Goal: Find specific page/section: Find specific page/section

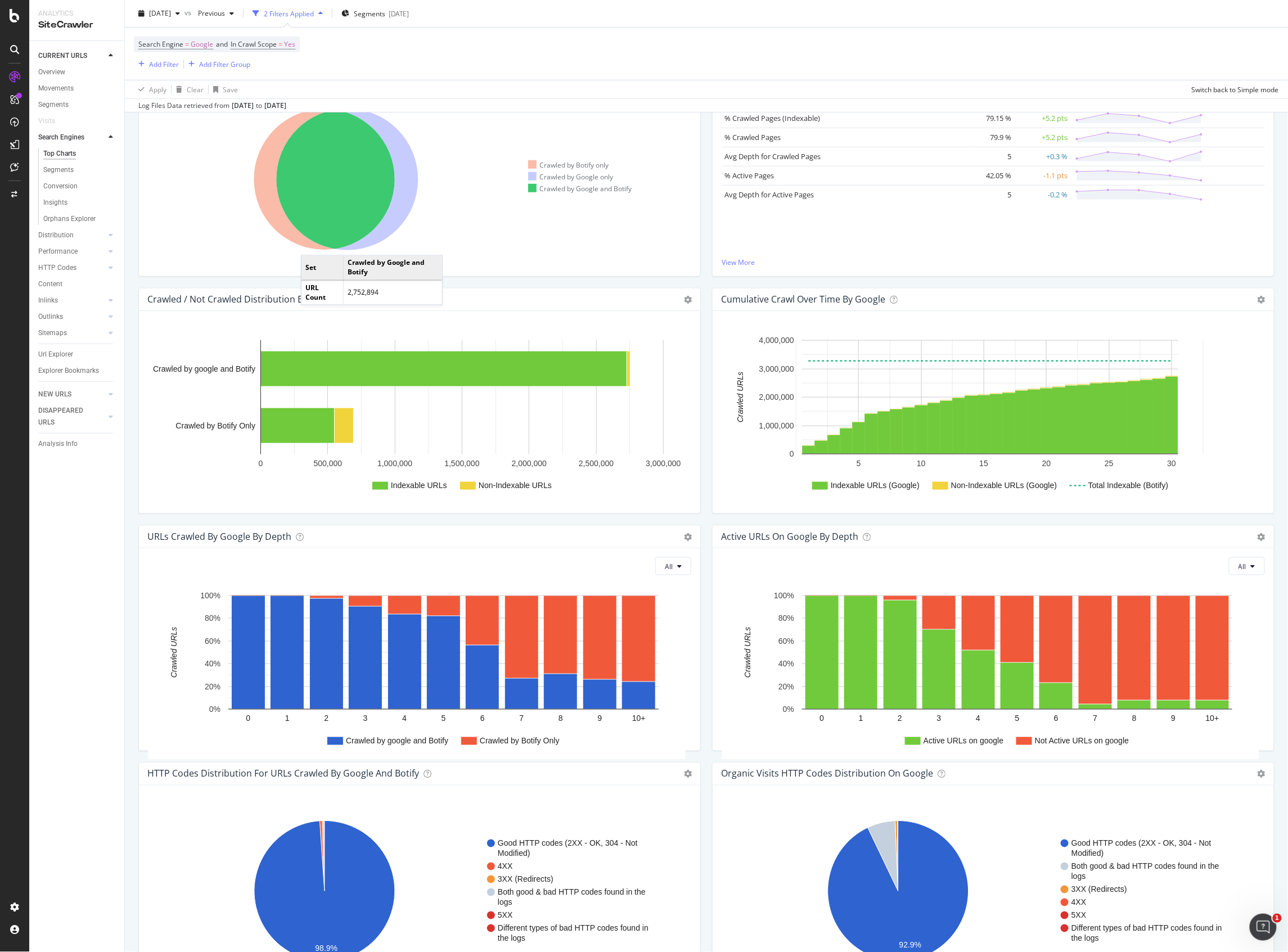
scroll to position [300, 0]
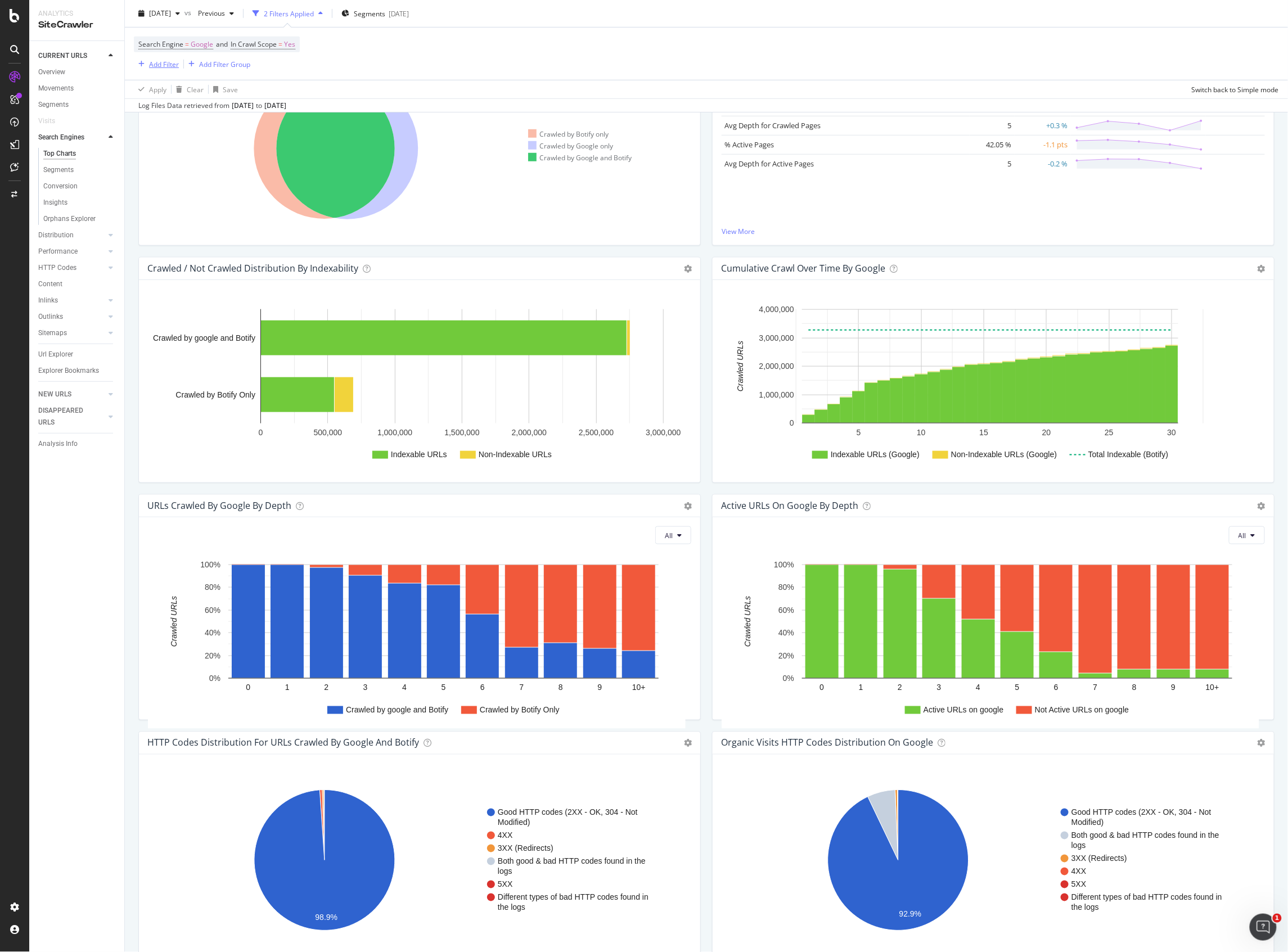
click at [147, 62] on div "button" at bounding box center [141, 64] width 15 height 7
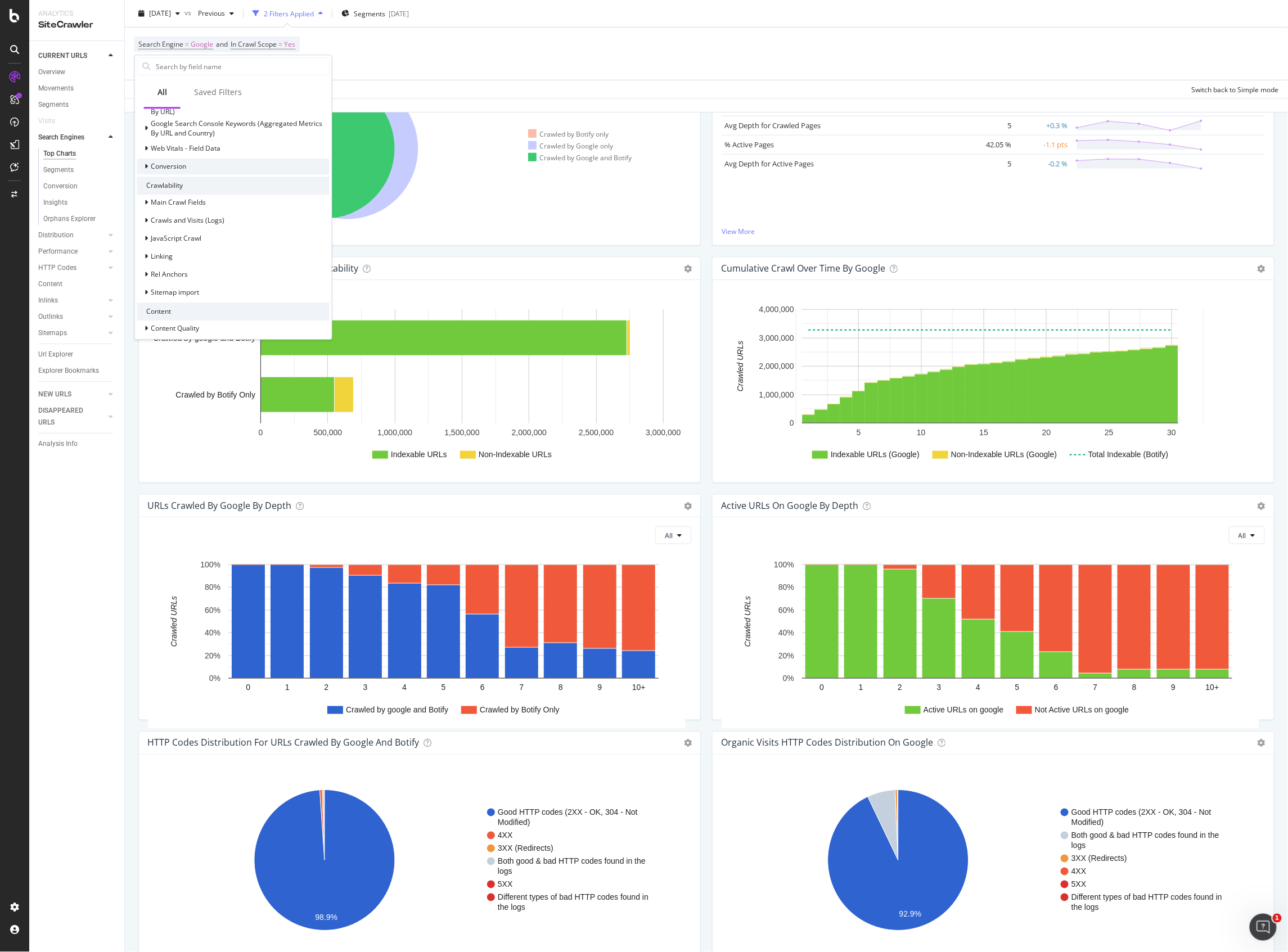
scroll to position [375, 0]
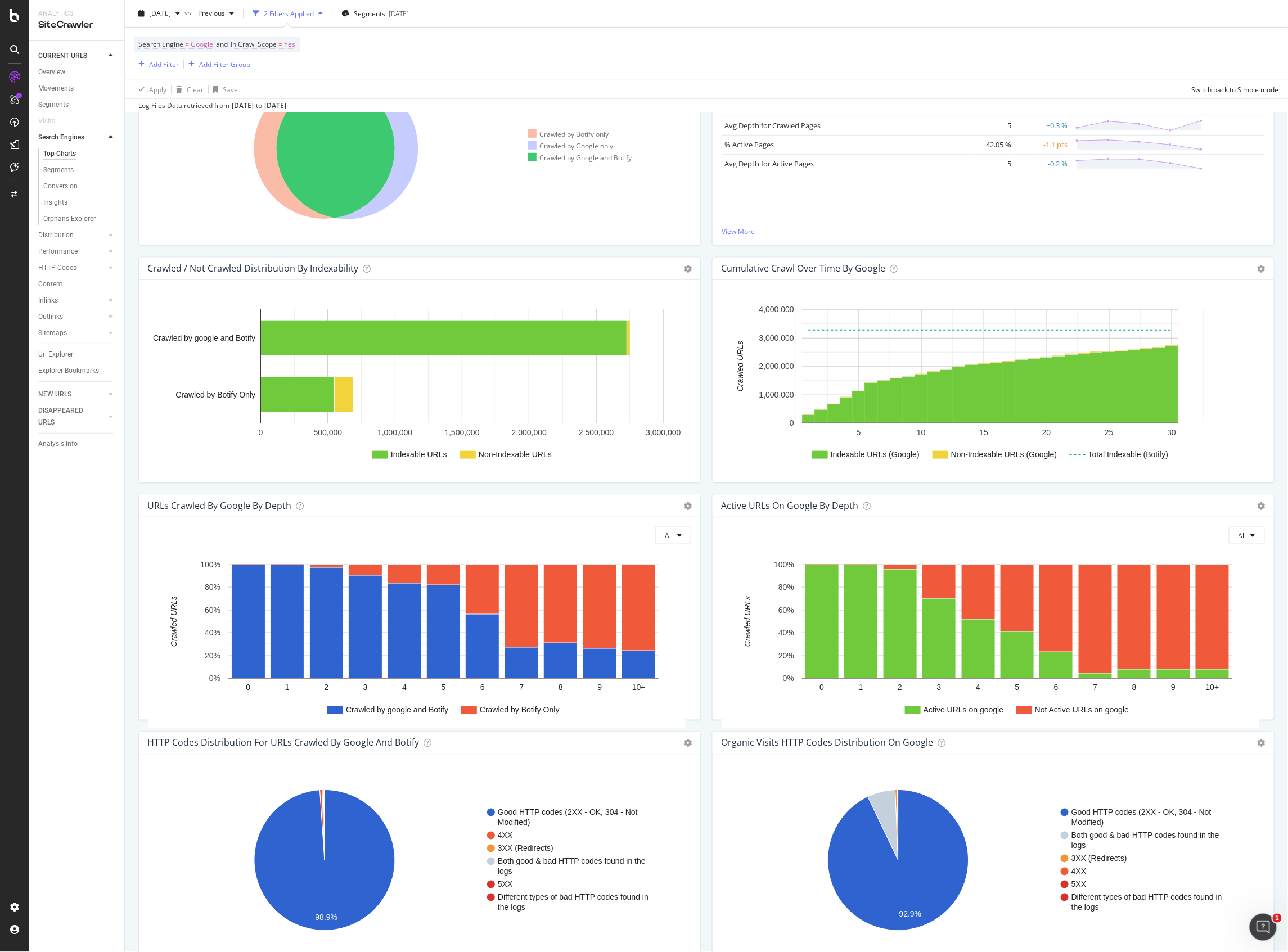
click at [355, 55] on div "Search Engine = Google and In Crawl Scope = Yes Add Filter Add Filter Group" at bounding box center [706, 54] width 1145 height 52
click at [47, 349] on div "Url Explorer" at bounding box center [55, 355] width 35 height 12
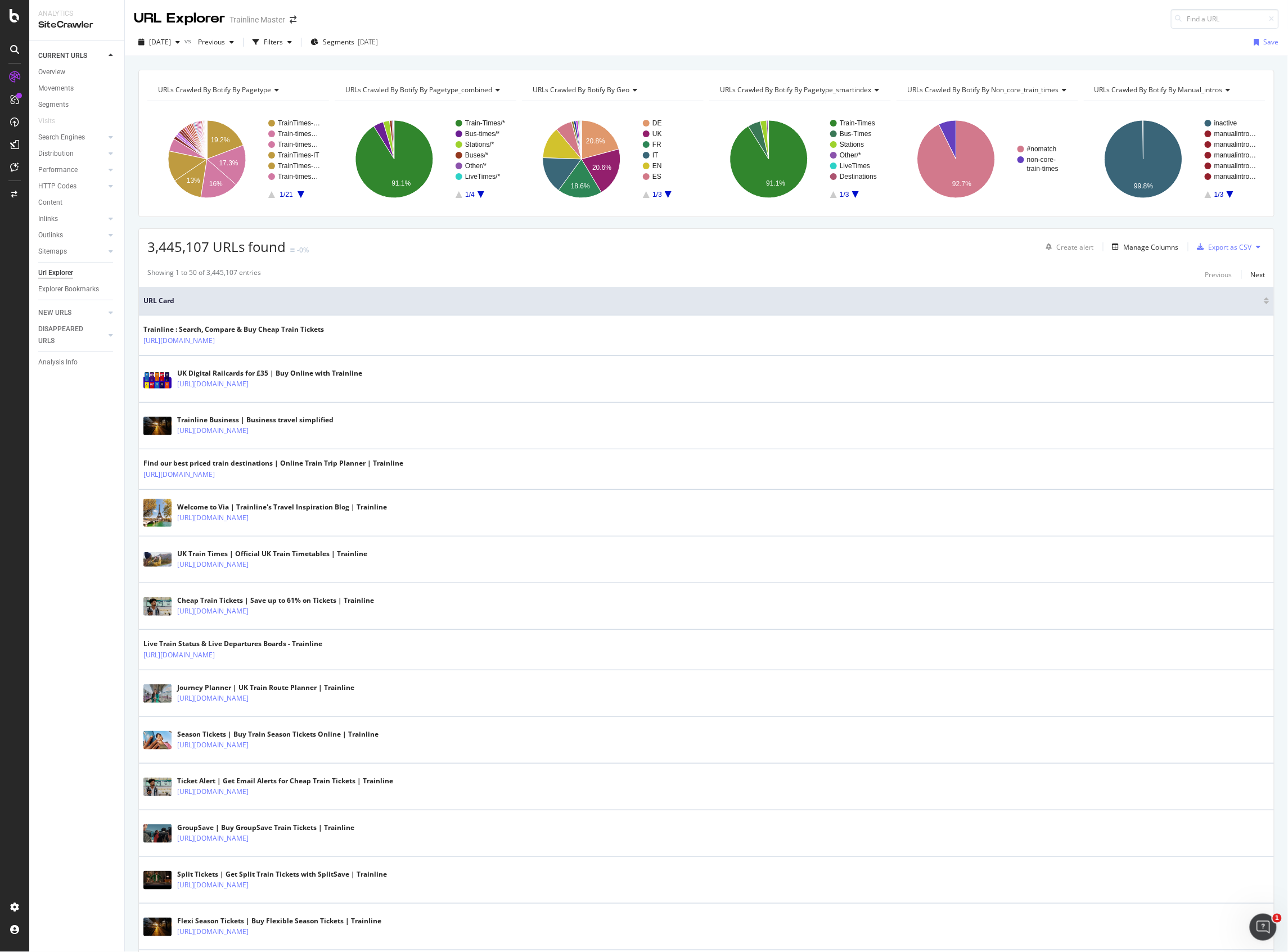
click at [1123, 85] on span "URLs Crawled By Botify By manual_intros" at bounding box center [1158, 90] width 128 height 10
type input "i"
click at [1004, 59] on div "URLs Crawled By Botify By pagetype Chart (by Value) Table Expand Export as CSV …" at bounding box center [706, 70] width 1163 height 27
click at [264, 37] on div "button" at bounding box center [256, 42] width 16 height 16
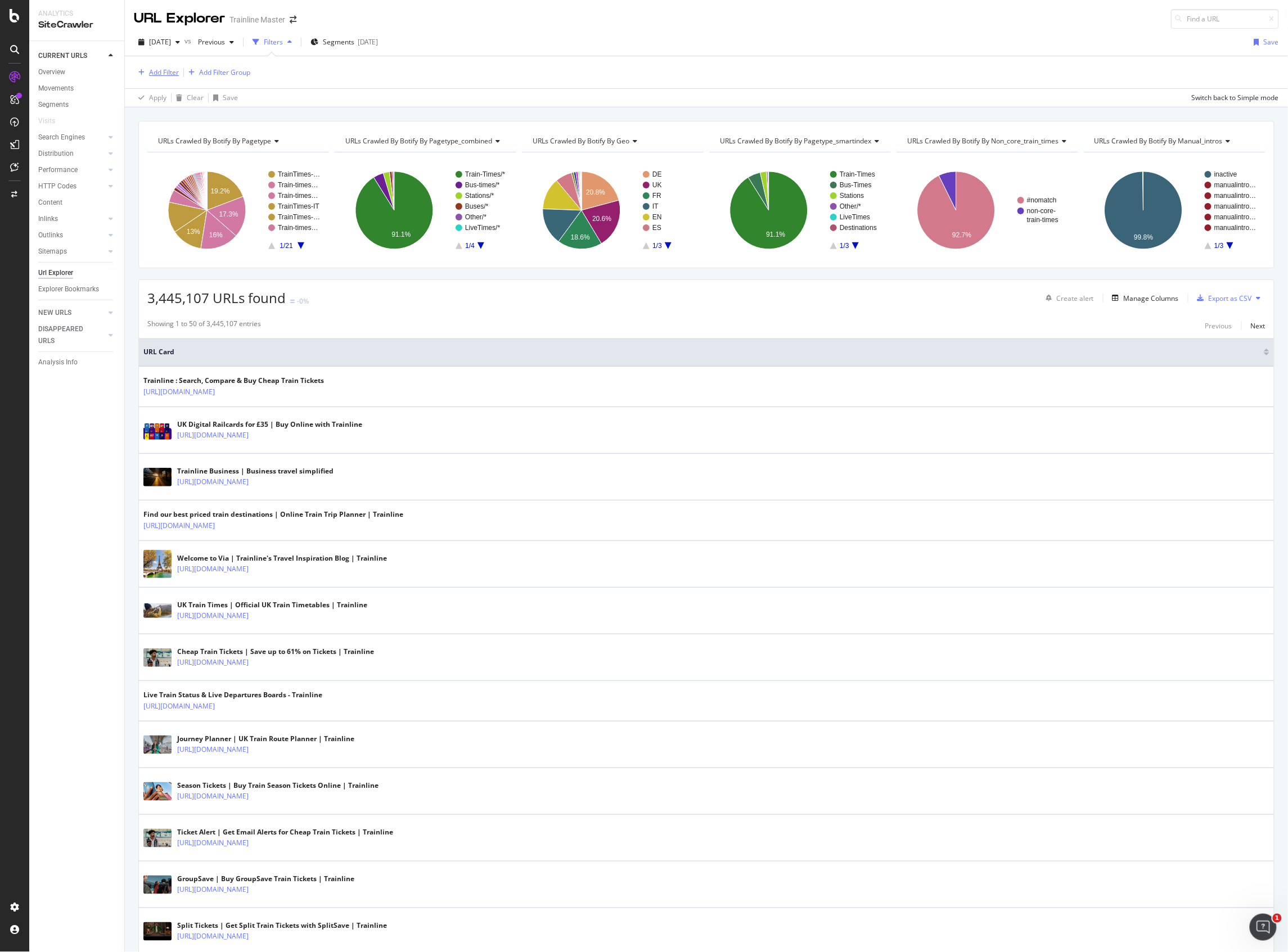
click at [155, 77] on div "Add Filter" at bounding box center [164, 72] width 30 height 10
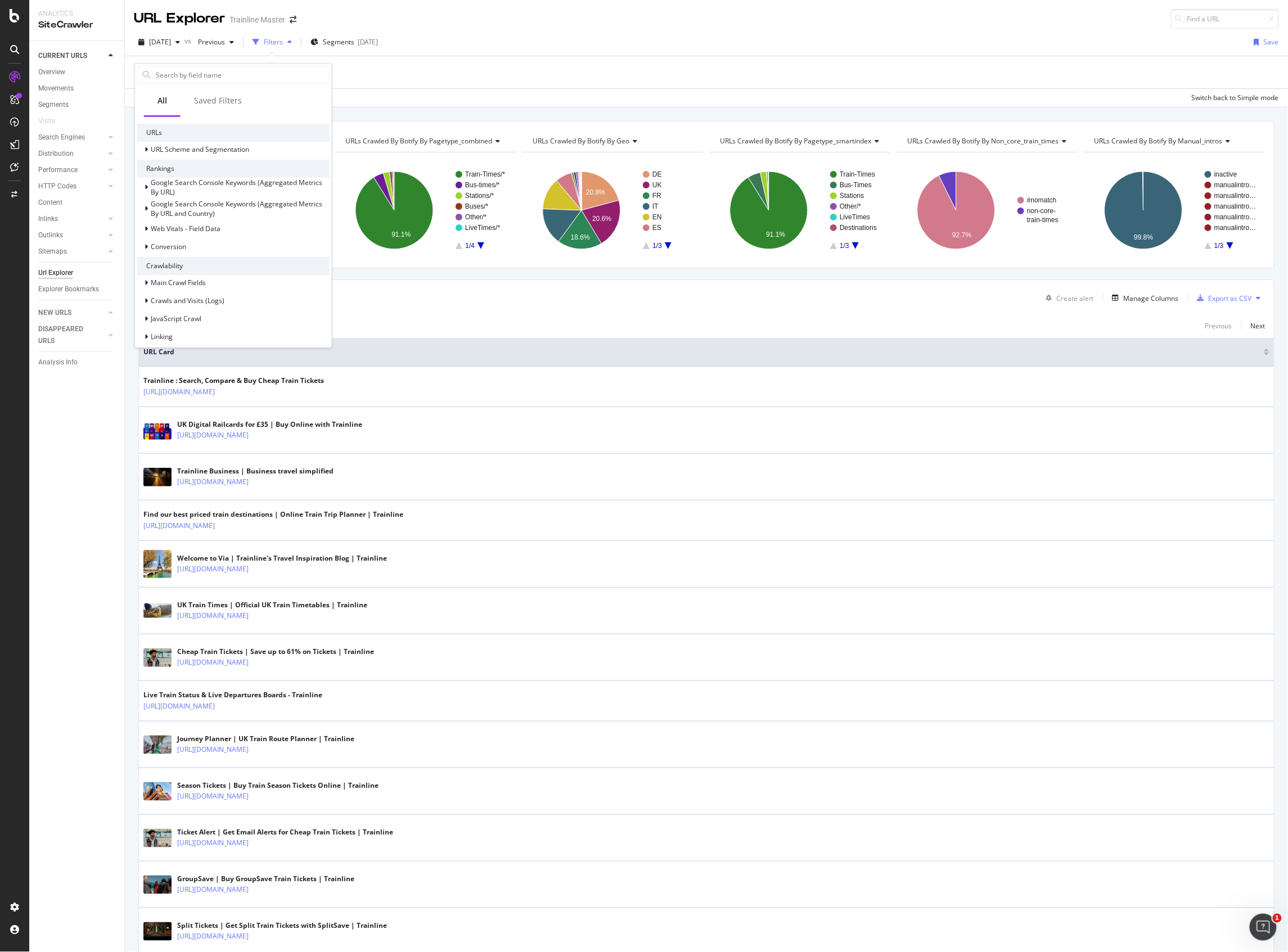
scroll to position [300, 0]
click at [174, 73] on input "text" at bounding box center [242, 74] width 174 height 17
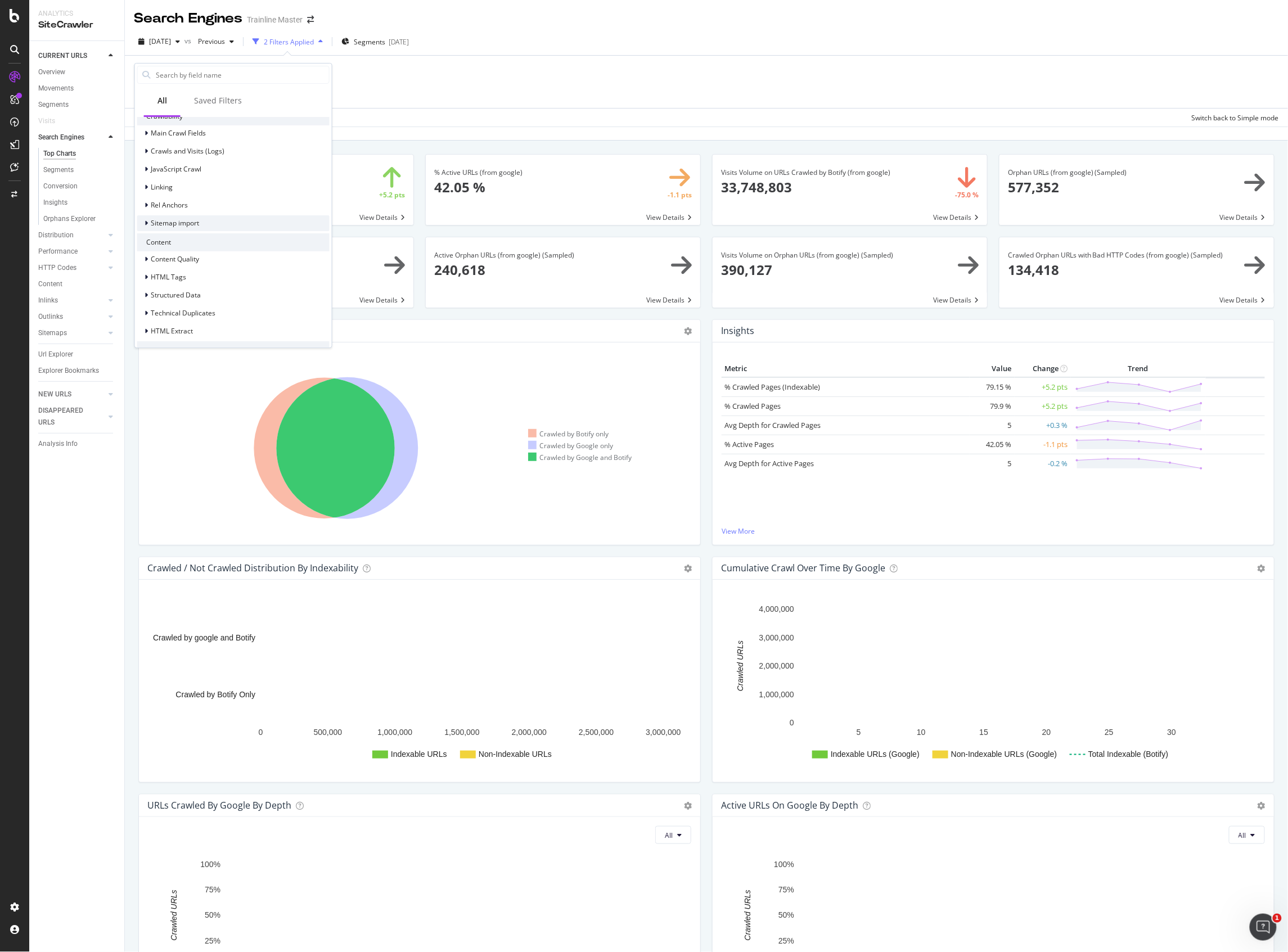
scroll to position [390, 0]
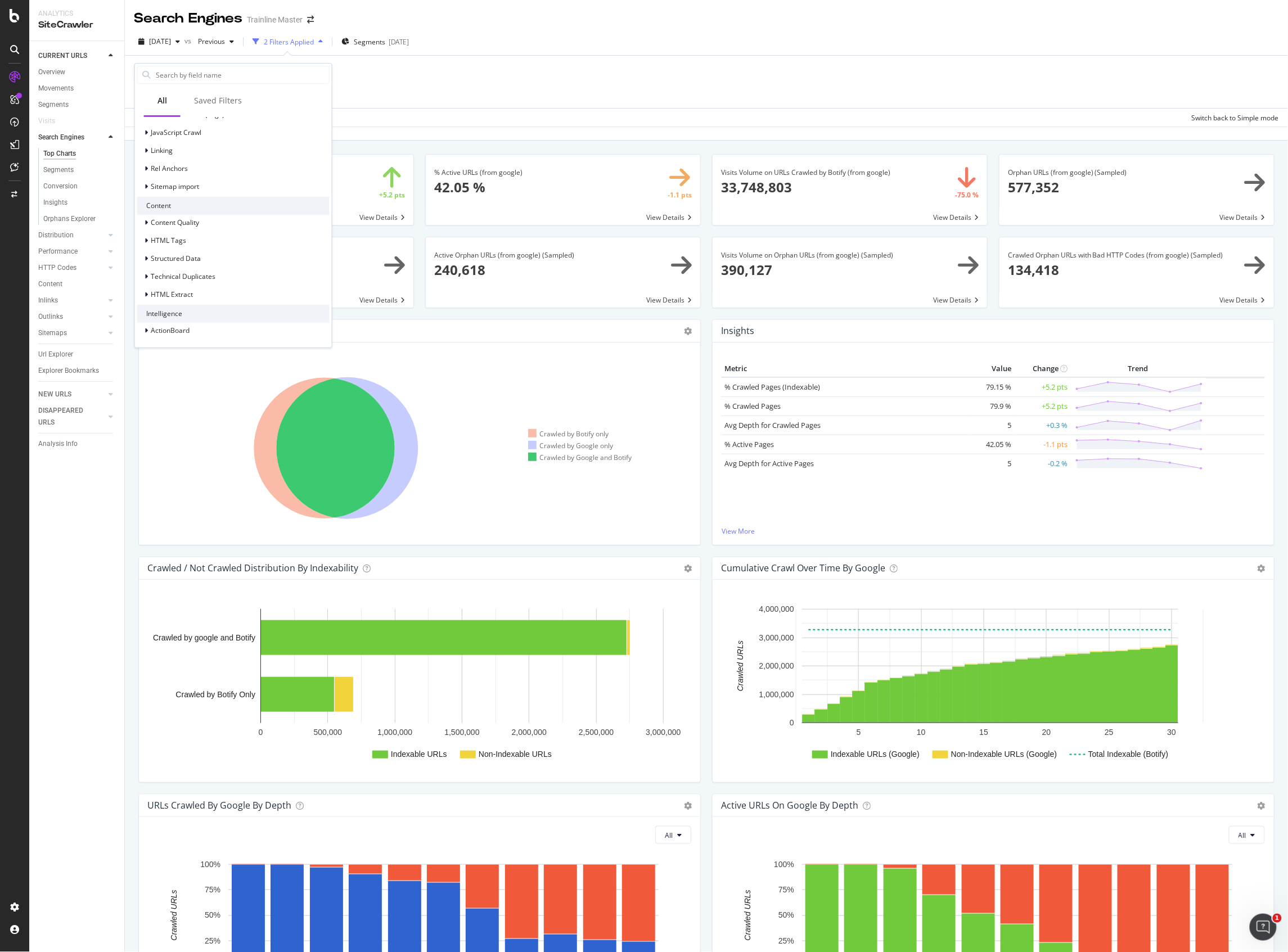
click at [135, 309] on div "URLs URL Scheme and Segmentation Rankings Google Search Console Keywords (Aggre…" at bounding box center [233, 138] width 197 height 419
click at [146, 298] on div at bounding box center [147, 295] width 7 height 12
click at [417, 80] on div "Search Engine = Google and In Crawl Scope = Yes Add Filter Add Filter Group" at bounding box center [706, 82] width 1145 height 52
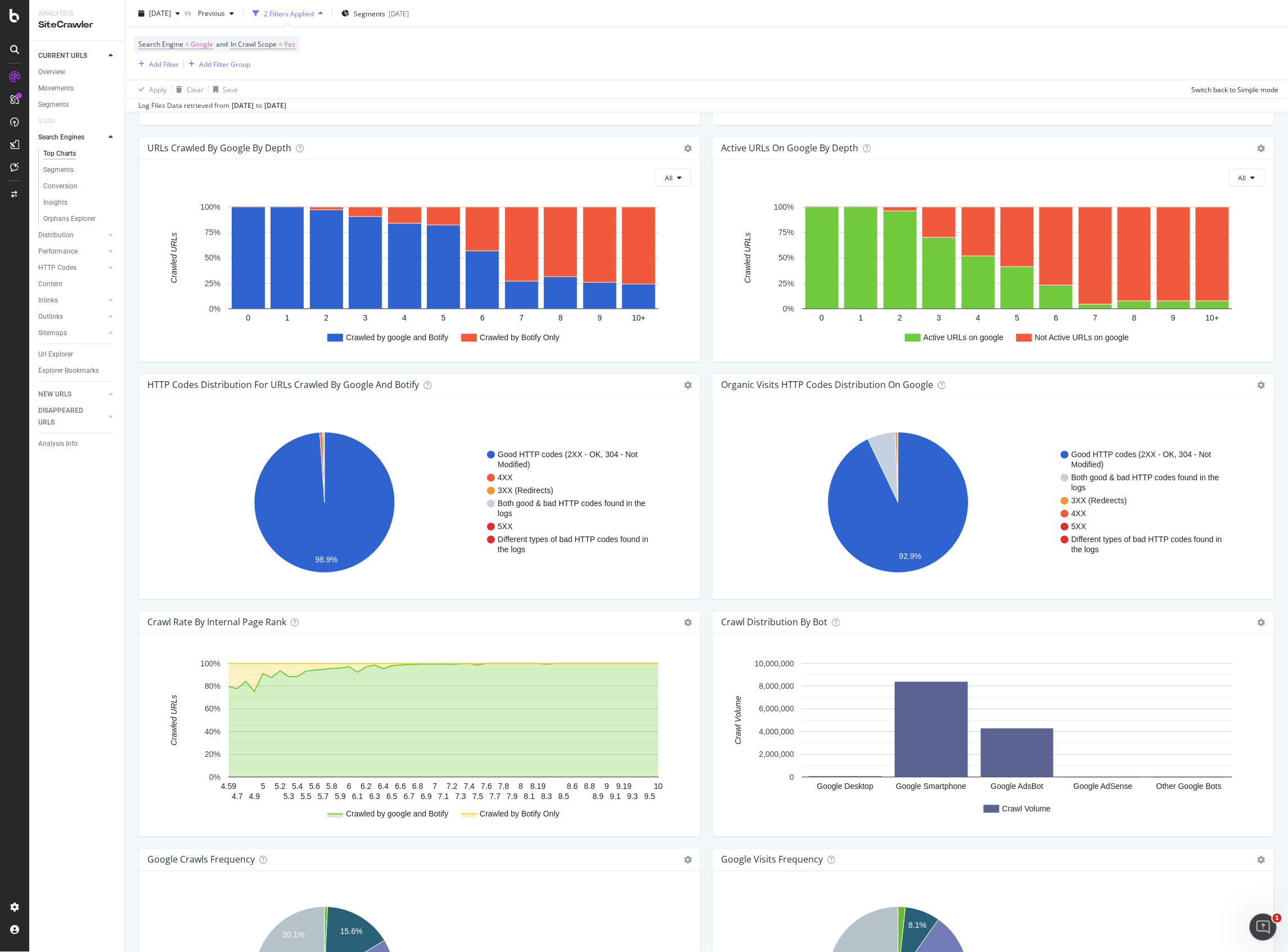
scroll to position [459, 0]
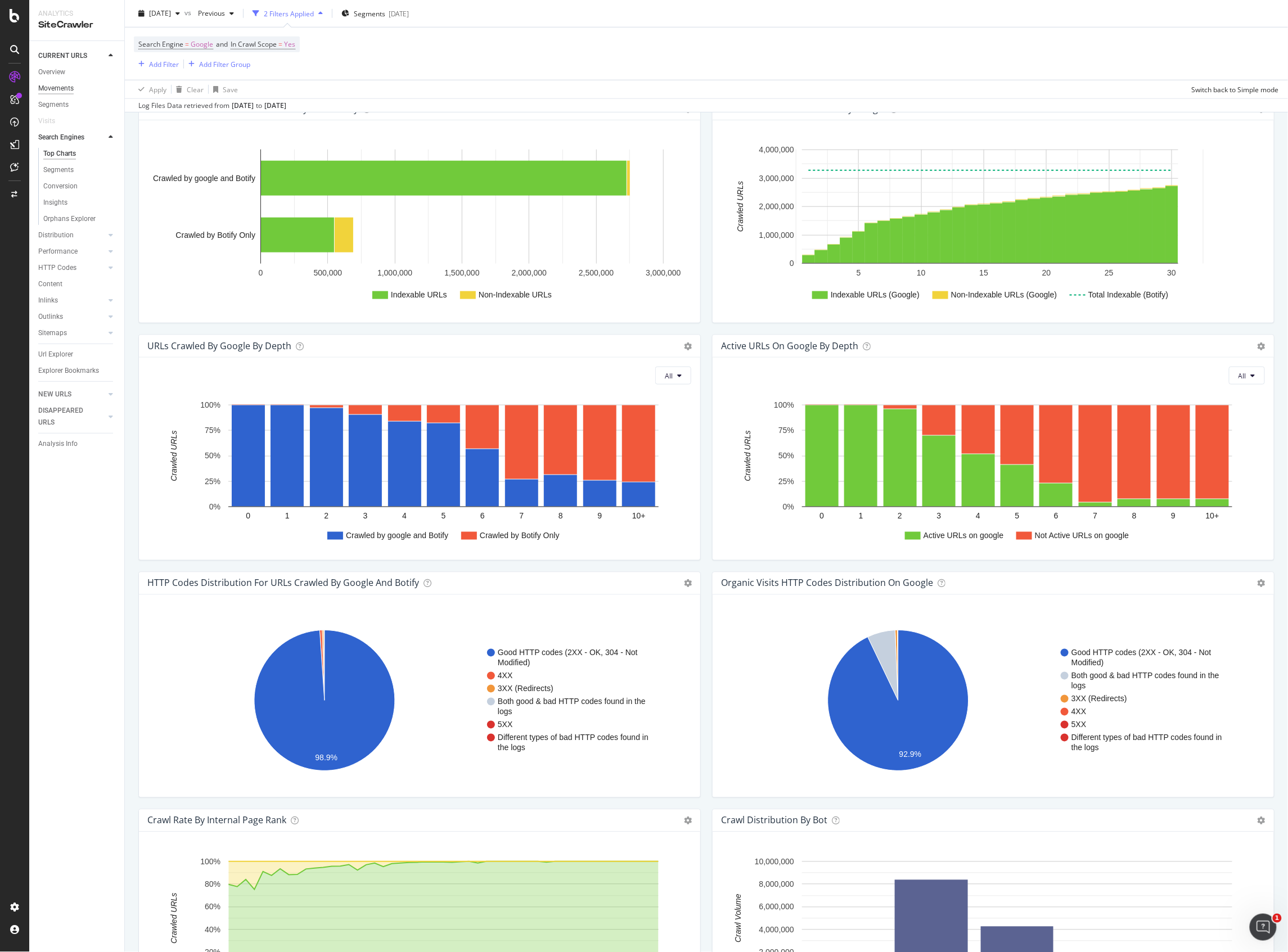
drag, startPoint x: 62, startPoint y: 68, endPoint x: 63, endPoint y: 84, distance: 16.0
click at [62, 68] on div "Overview" at bounding box center [51, 72] width 27 height 12
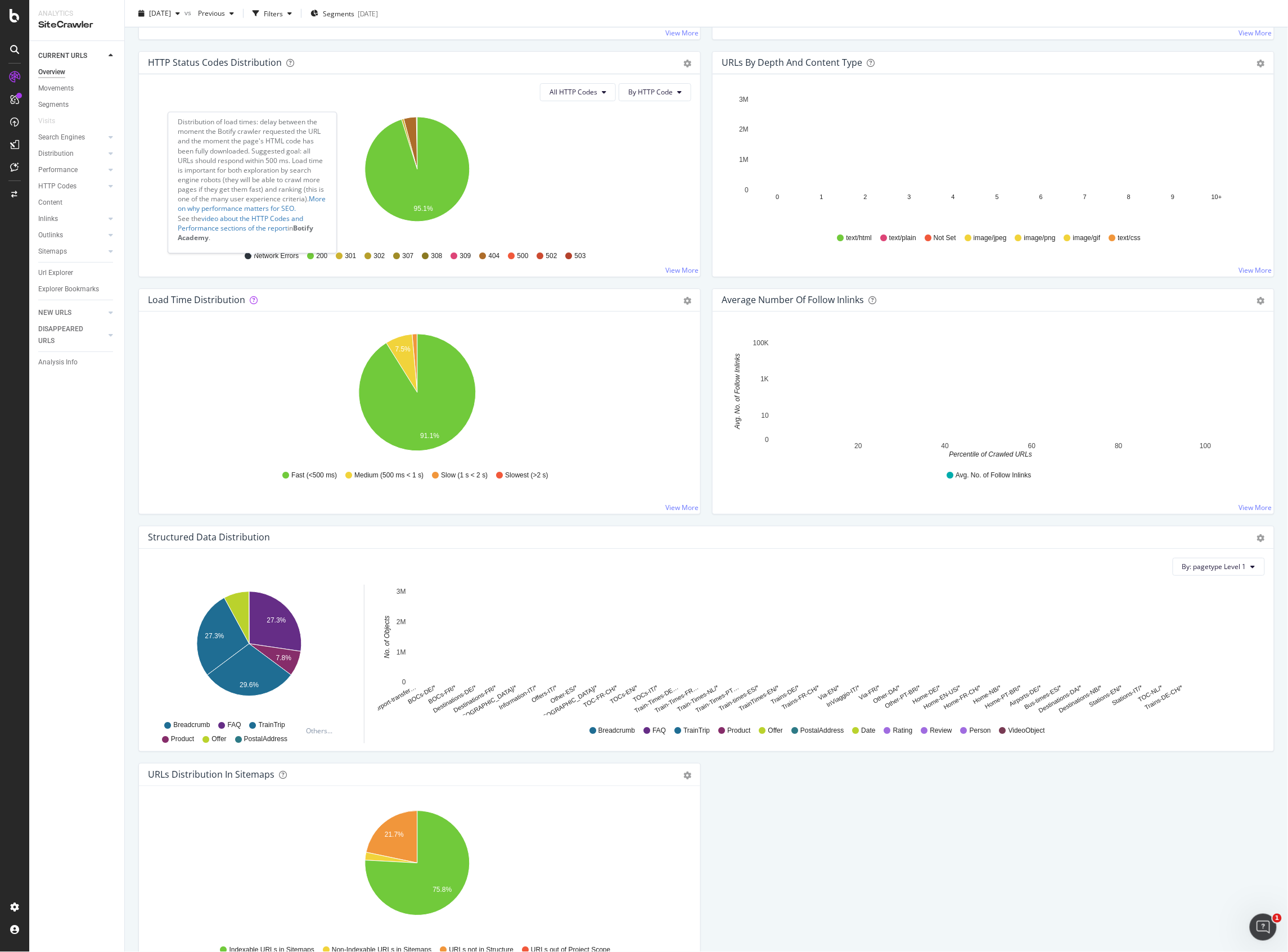
scroll to position [675, 0]
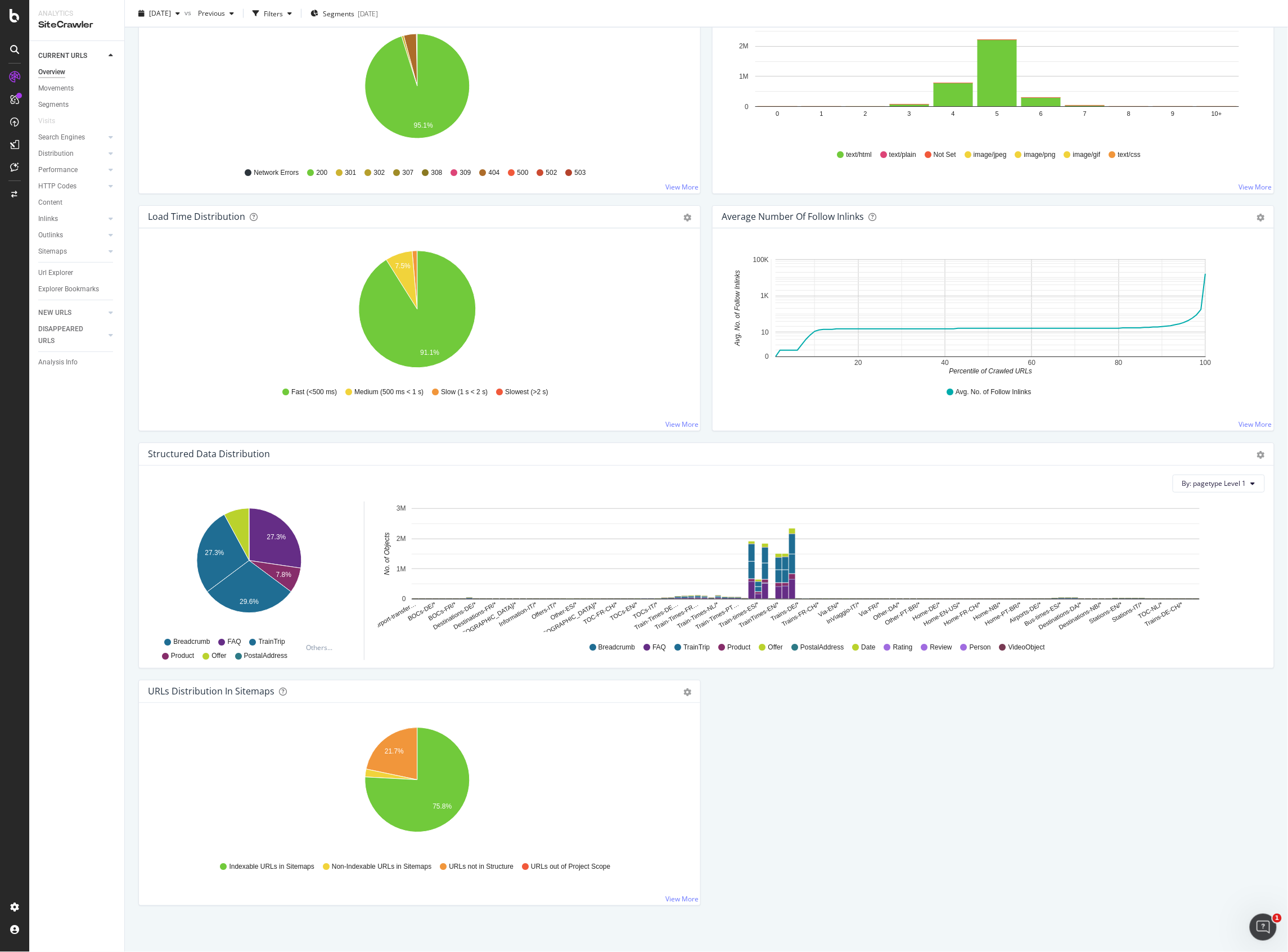
click at [268, 12] on div "[DATE] vs Previous Filters Segments [DATE]" at bounding box center [258, 13] width 249 height 18
click at [264, 10] on div "button" at bounding box center [256, 13] width 16 height 16
click at [159, 52] on div "Add Filter Add Filter Group" at bounding box center [706, 44] width 1145 height 32
click at [166, 43] on div "Add Filter" at bounding box center [164, 43] width 30 height 10
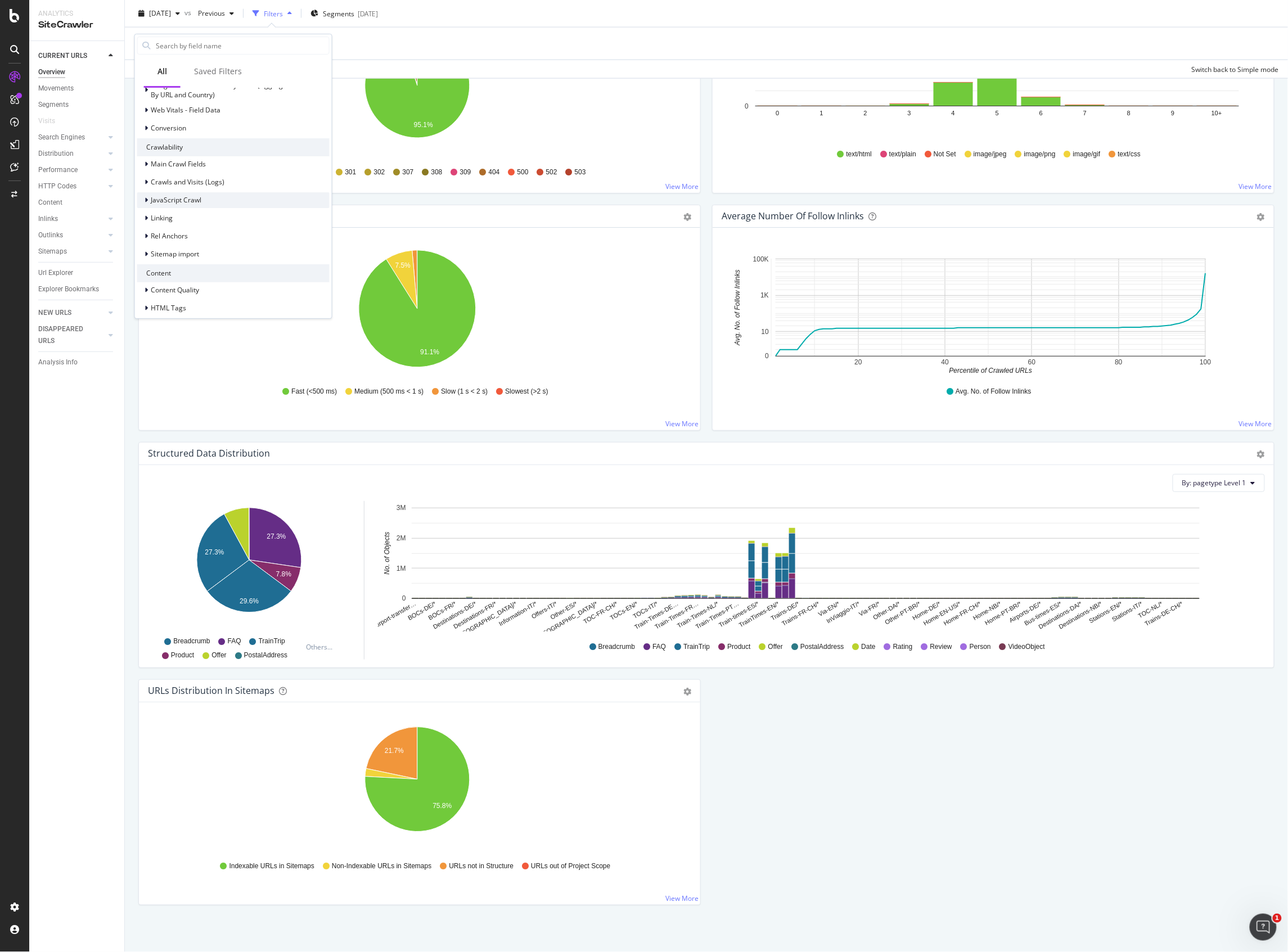
scroll to position [300, 0]
click at [149, 196] on div at bounding box center [147, 193] width 7 height 12
click at [355, 44] on div "Add Filter Add Filter Group" at bounding box center [706, 44] width 1145 height 32
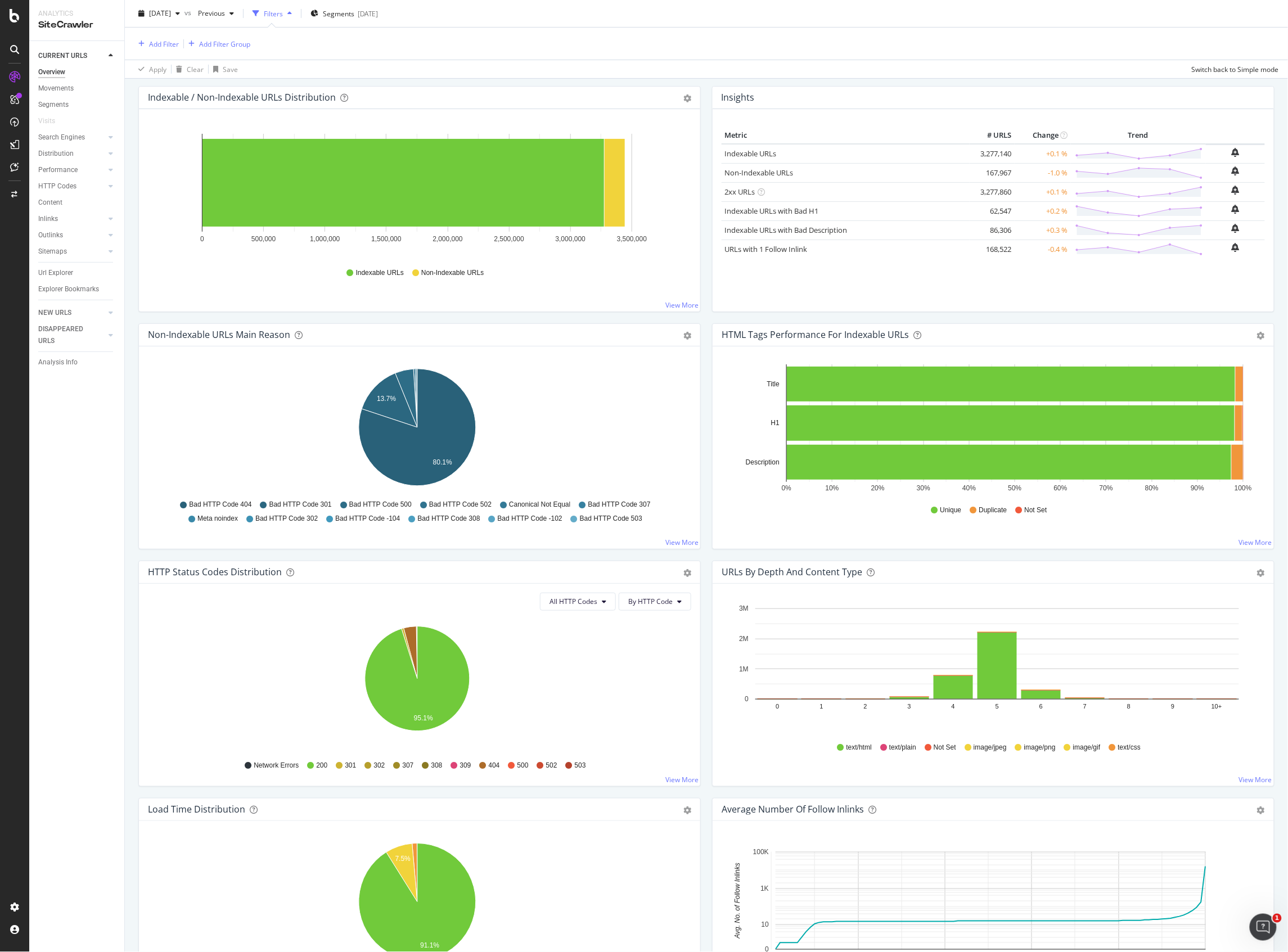
scroll to position [127, 0]
